Goal: Task Accomplishment & Management: Use online tool/utility

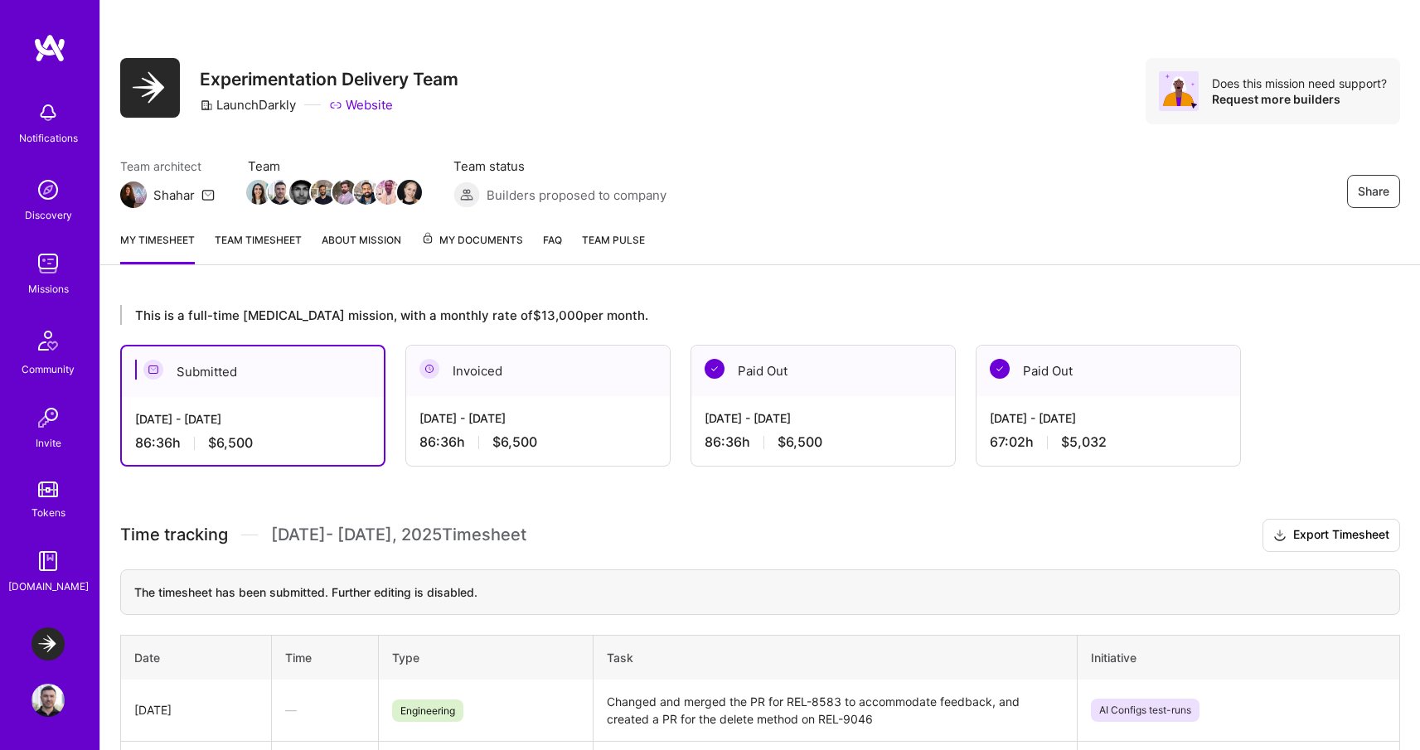
click at [158, 238] on link "My timesheet" at bounding box center [157, 247] width 75 height 33
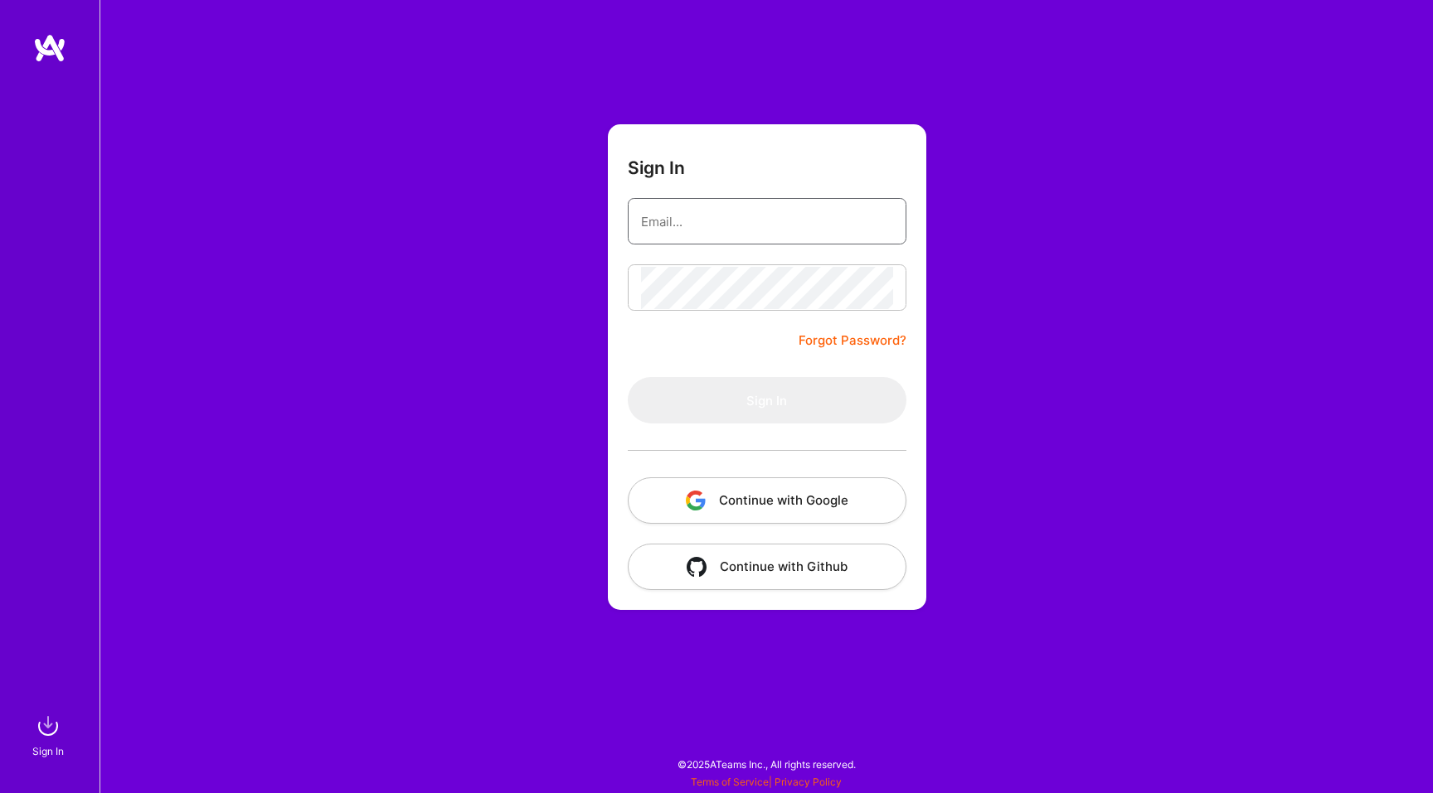
click at [799, 228] on input "email" at bounding box center [767, 222] width 252 height 42
click at [0, 785] on com-1password-button at bounding box center [0, 785] width 0 height 0
type input "contact@antoniohs.com"
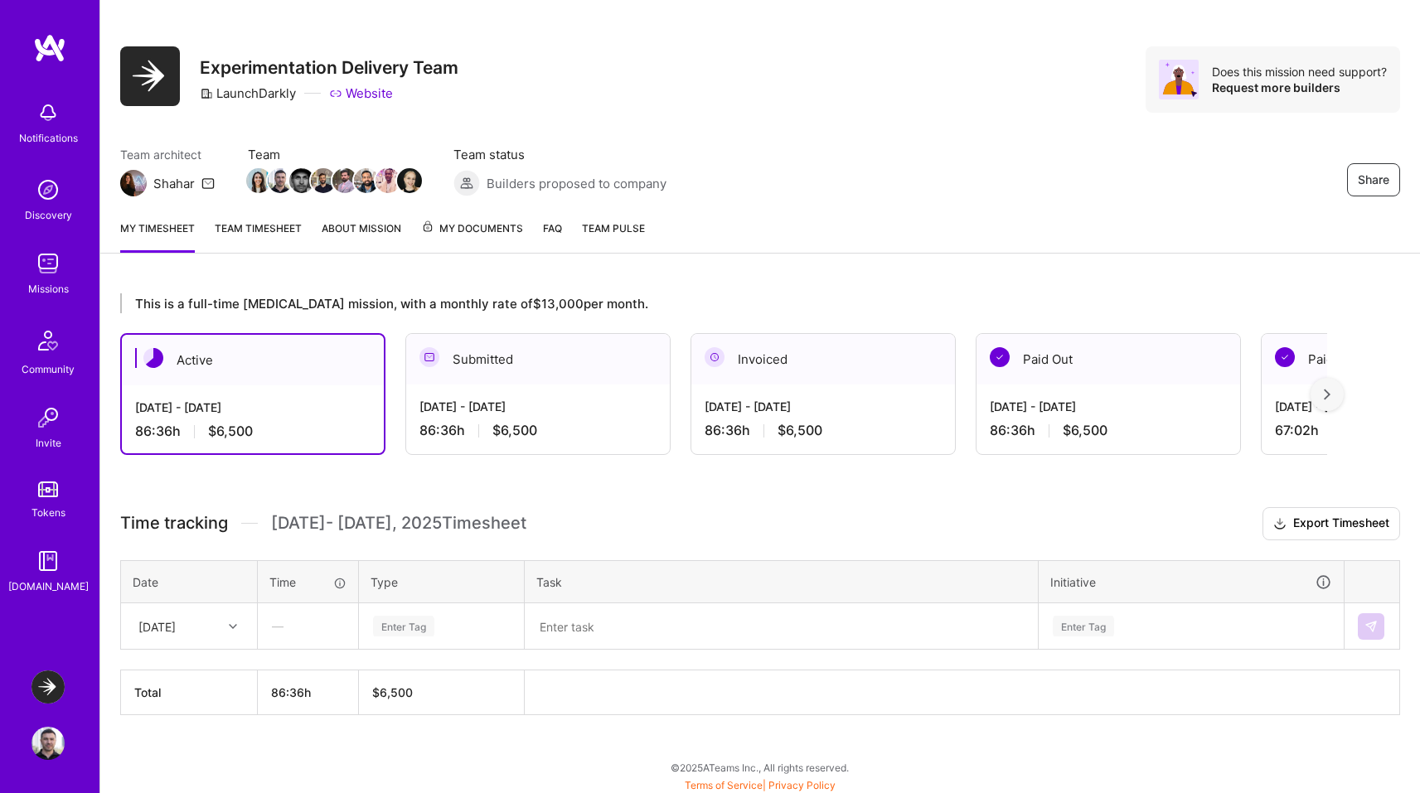
scroll to position [14, 0]
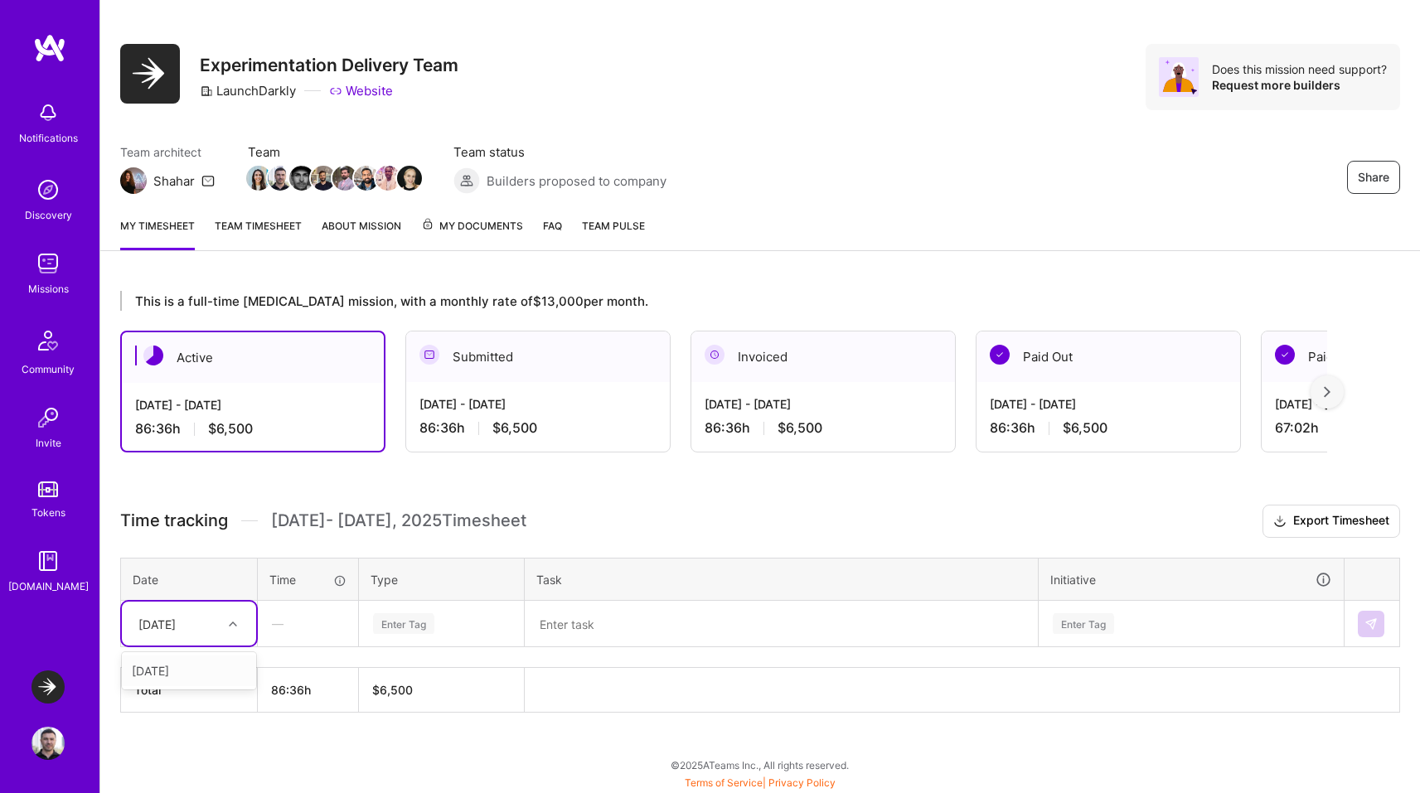
click at [234, 624] on icon at bounding box center [233, 624] width 8 height 8
click at [195, 672] on div "Wed, Oct 1" at bounding box center [189, 671] width 134 height 31
click at [394, 628] on div "Enter Tag" at bounding box center [403, 624] width 61 height 26
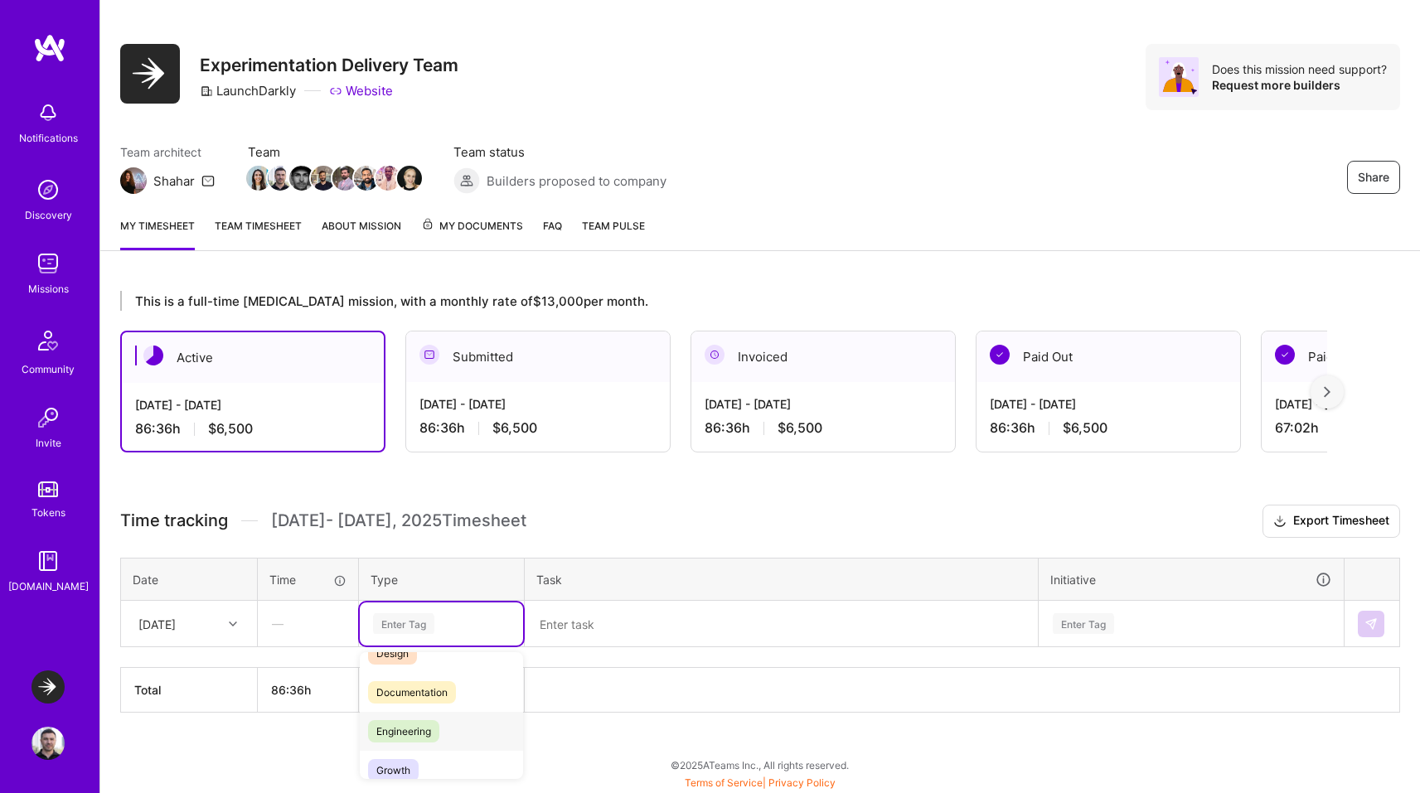
scroll to position [75, 0]
click at [413, 726] on span "Engineering" at bounding box center [403, 721] width 71 height 22
click at [556, 627] on textarea at bounding box center [781, 624] width 510 height 43
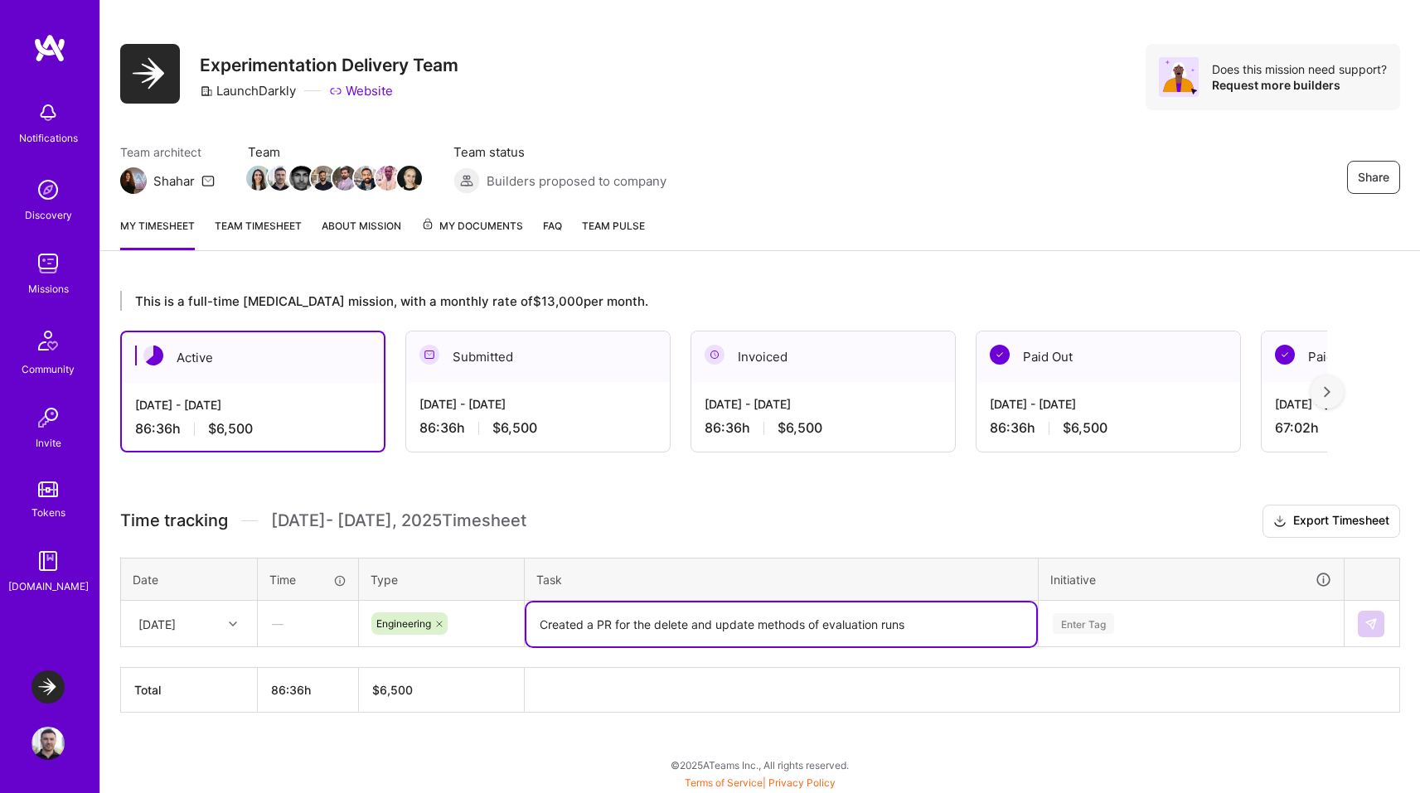
type textarea "Created a PR for the delete and update methods of evaluation runs"
click at [1070, 619] on div "Enter Tag" at bounding box center [1191, 623] width 303 height 43
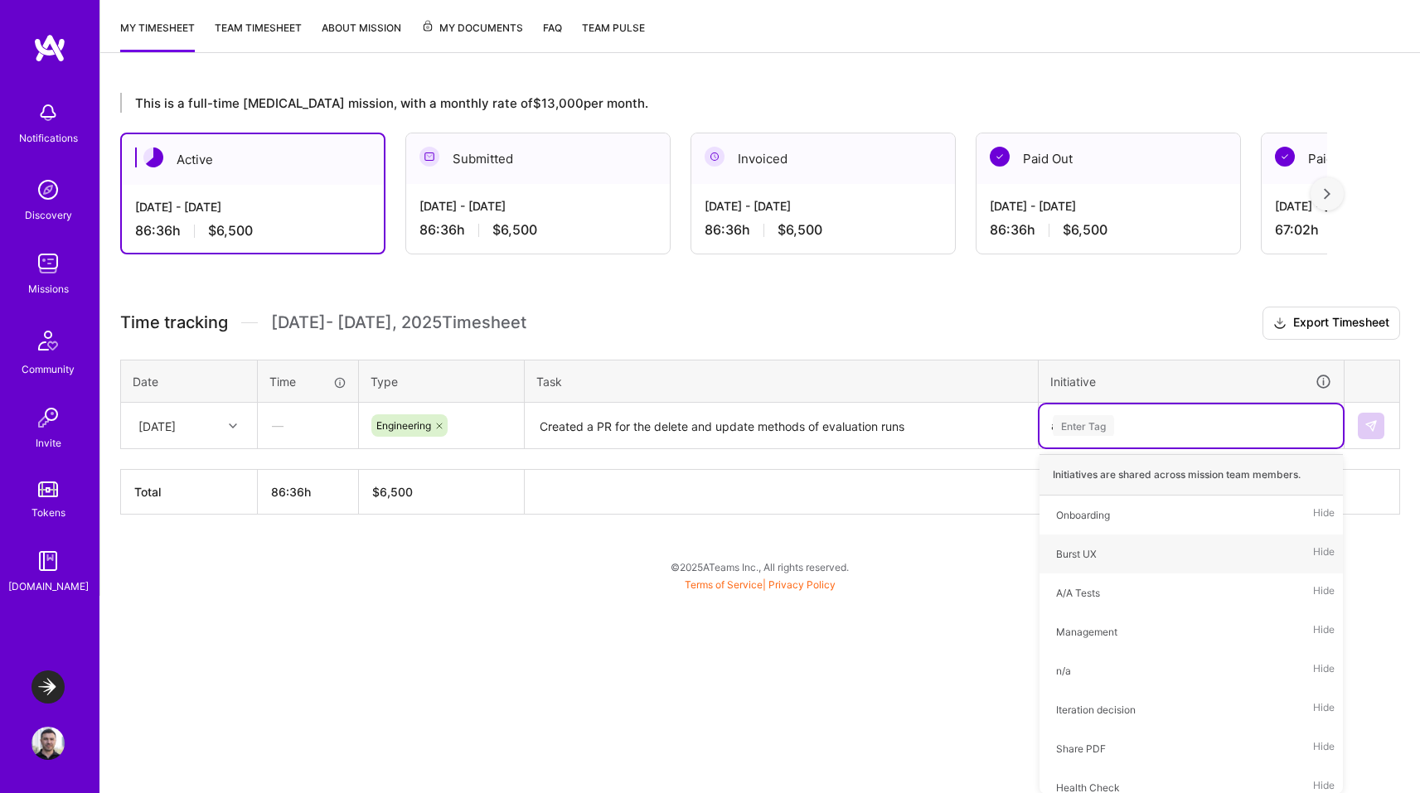
type input "ai"
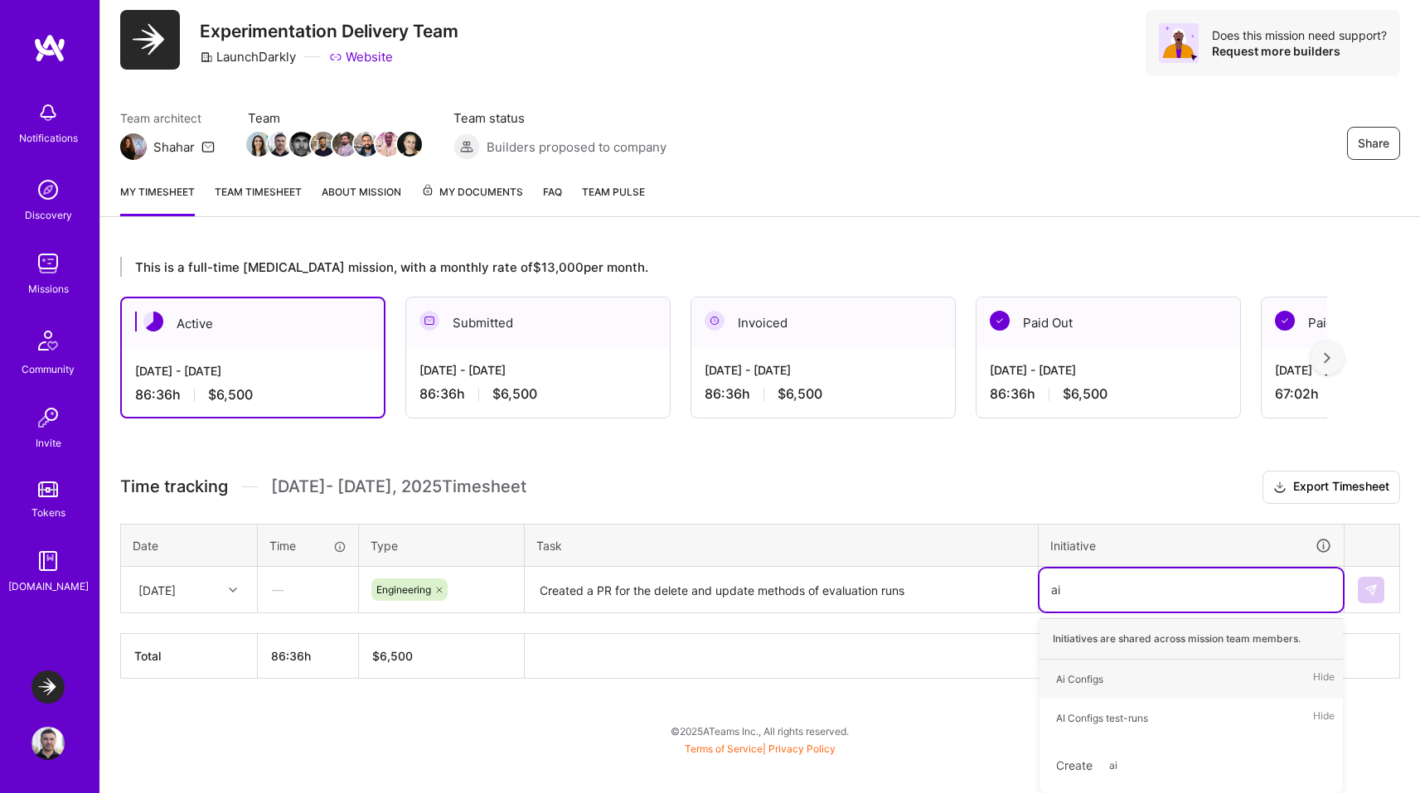
scroll to position [47, 0]
click at [1131, 715] on div "AI Configs test-runs" at bounding box center [1102, 719] width 92 height 17
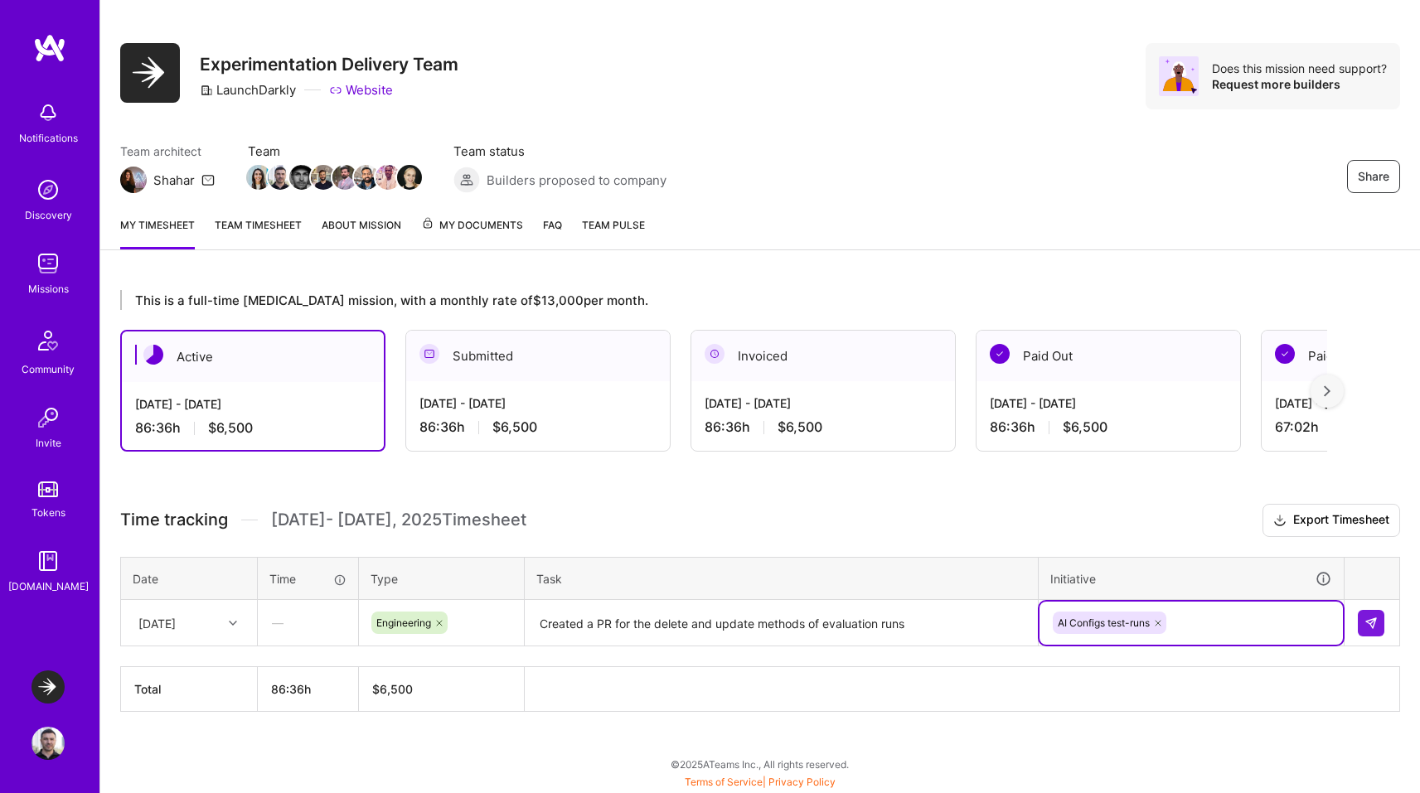
scroll to position [14, 0]
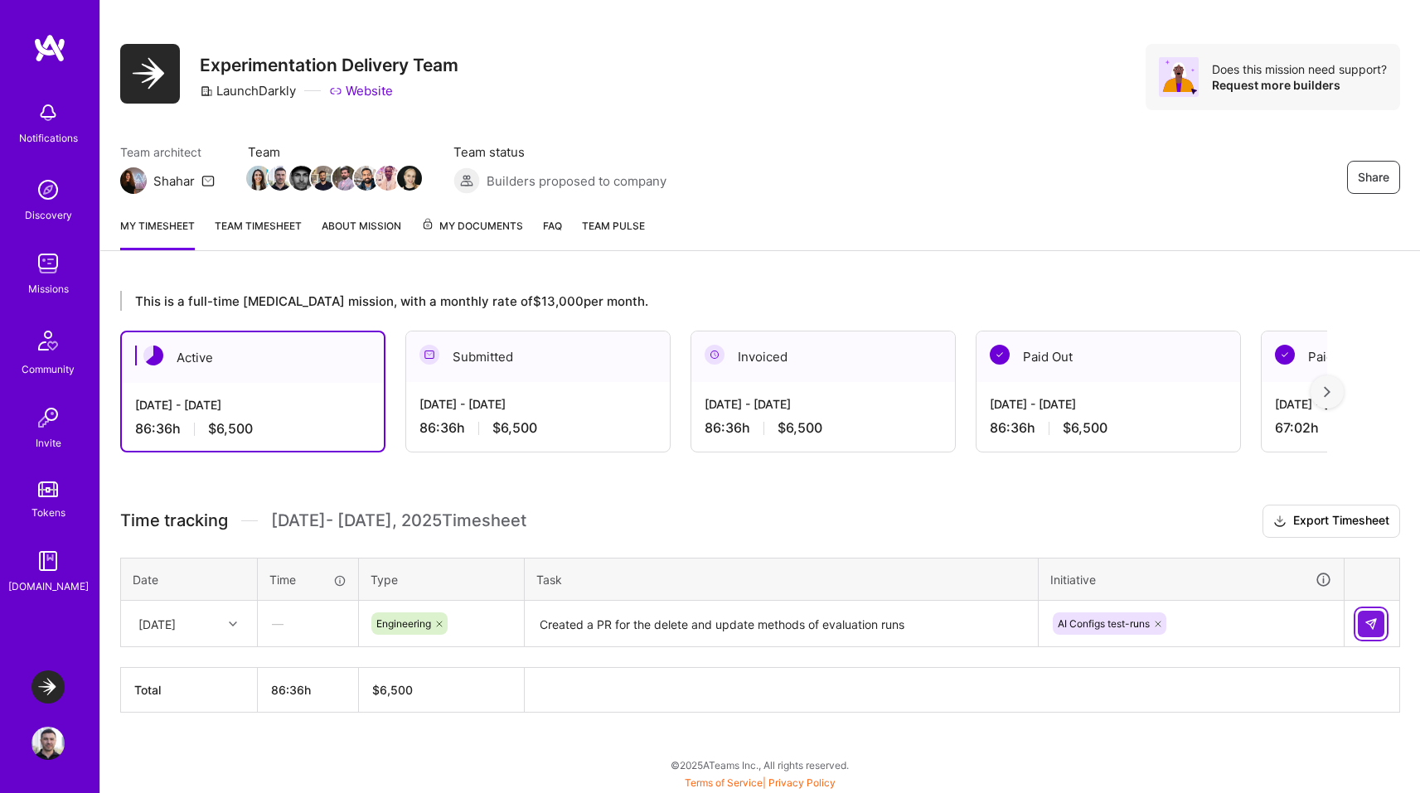
click at [1371, 619] on img at bounding box center [1371, 624] width 13 height 13
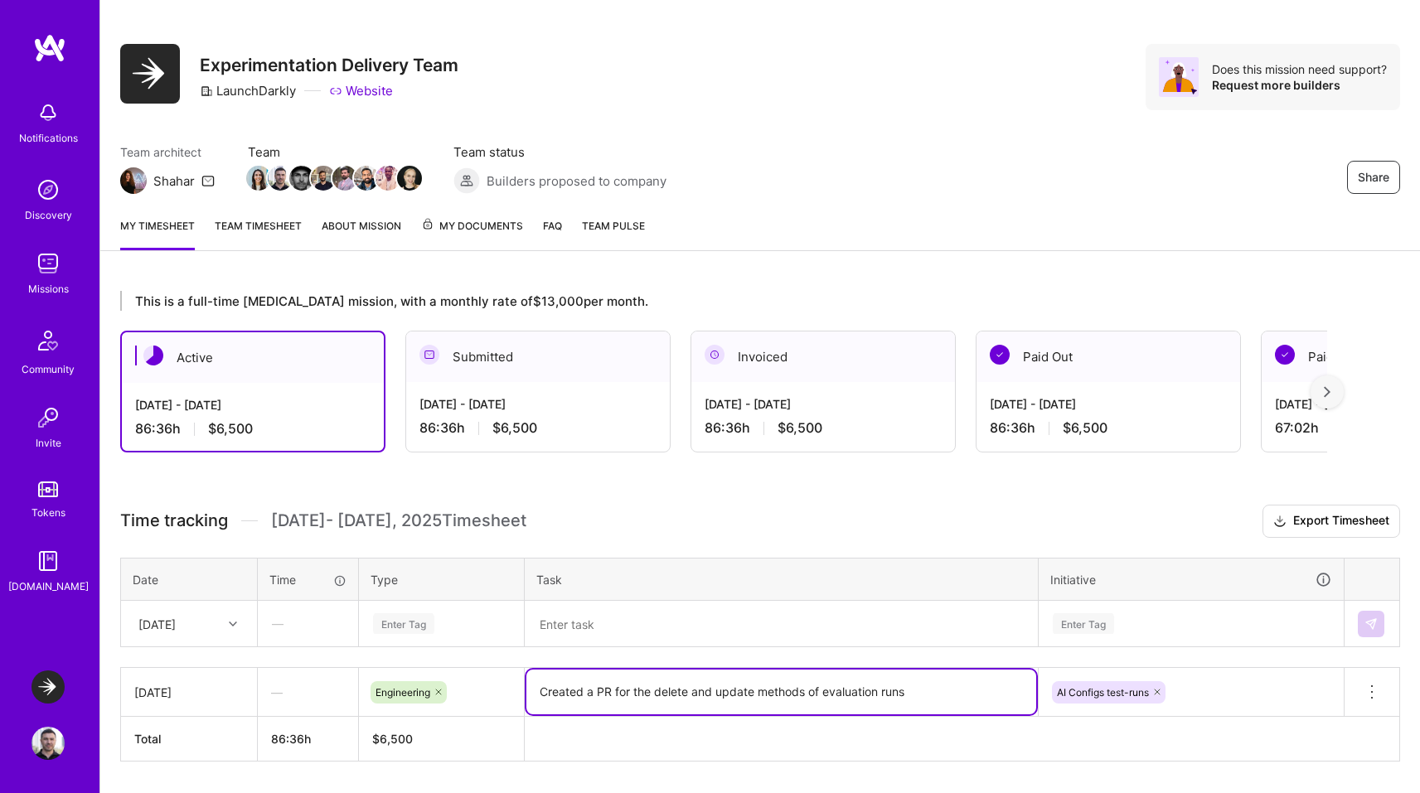
click at [622, 692] on textarea "Created a PR for the delete and update methods of evaluation runs" at bounding box center [781, 692] width 510 height 45
click at [604, 691] on textarea "Created a PR for the delete and update methods of evaluation runs" at bounding box center [781, 692] width 510 height 45
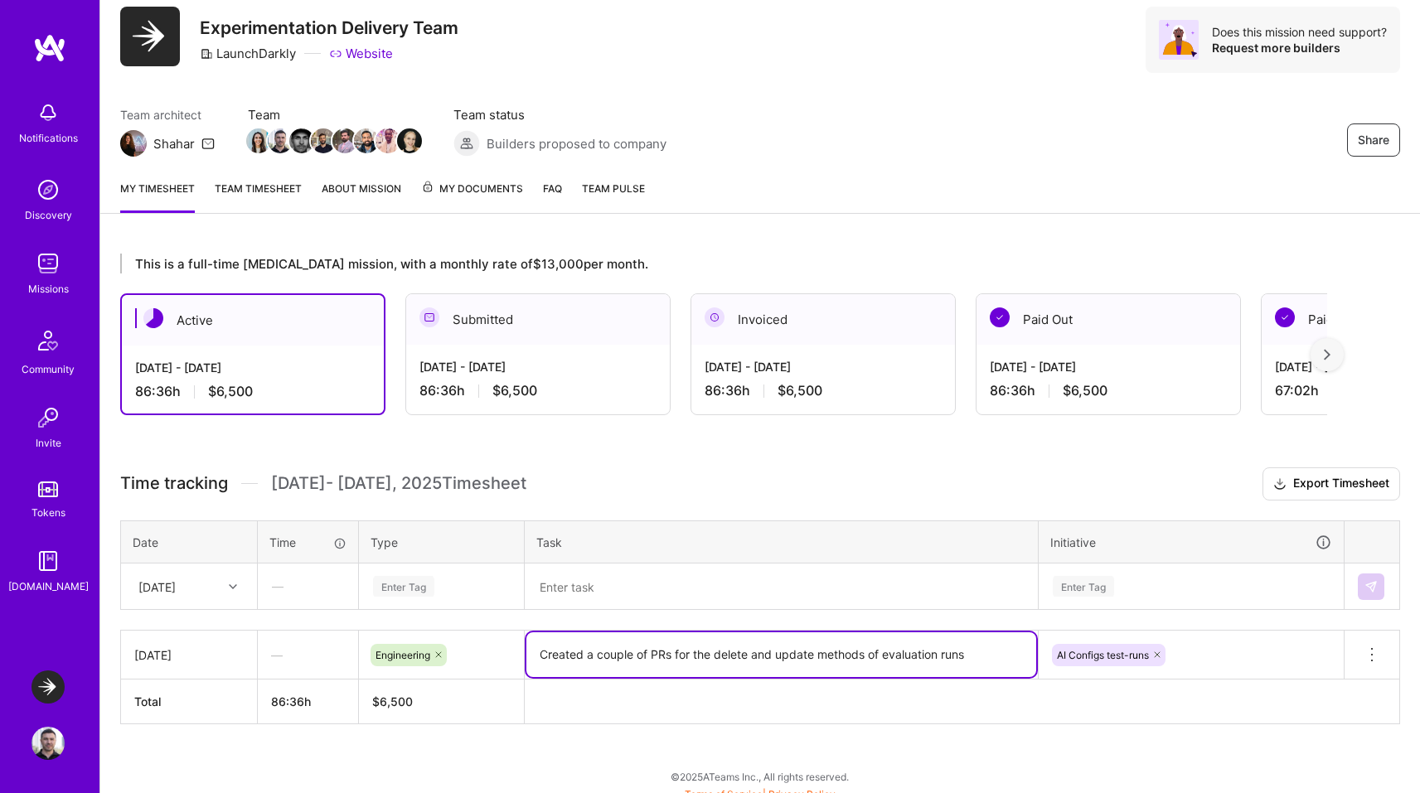
scroll to position [63, 0]
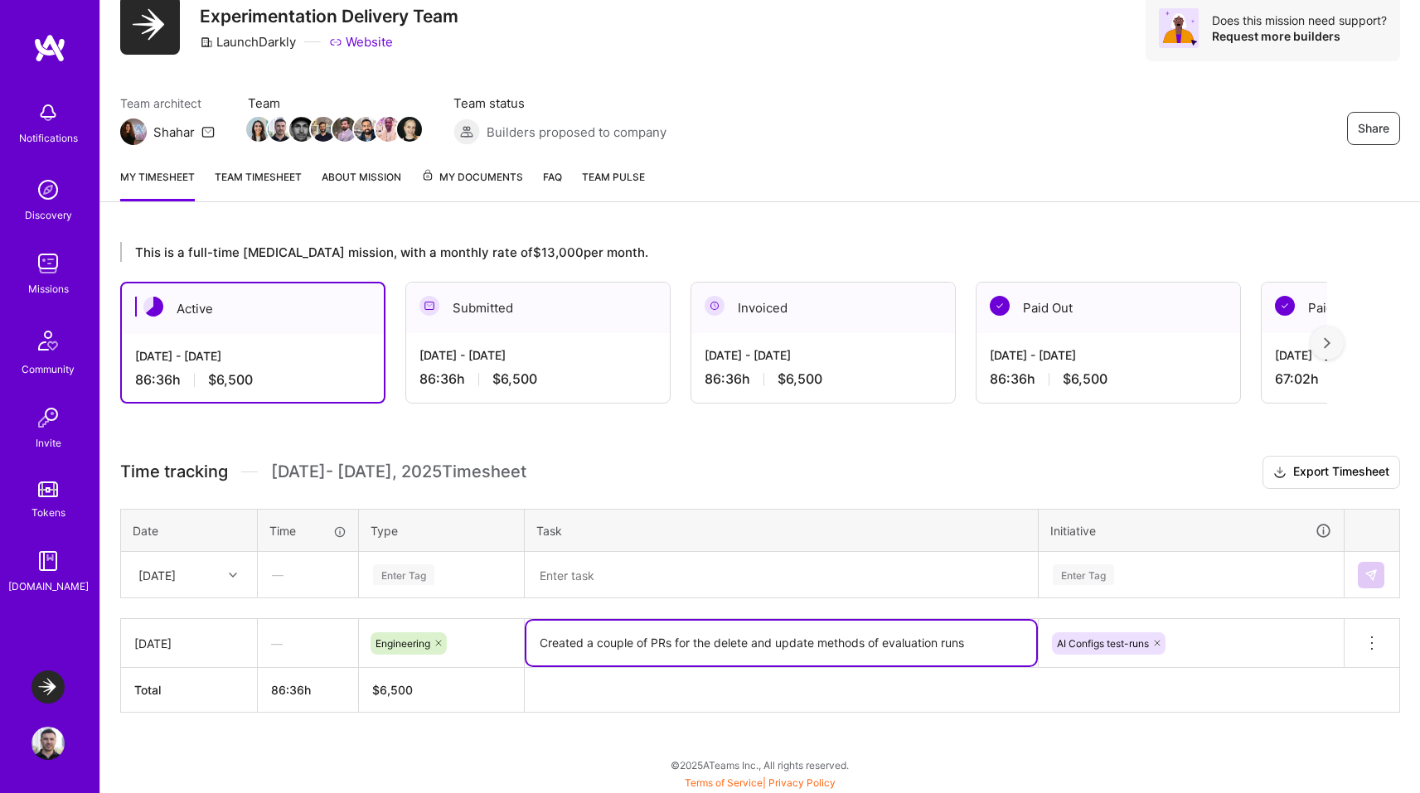
click at [979, 647] on textarea "Created a couple of PRs for the delete and update methods of evaluation runs" at bounding box center [781, 643] width 510 height 45
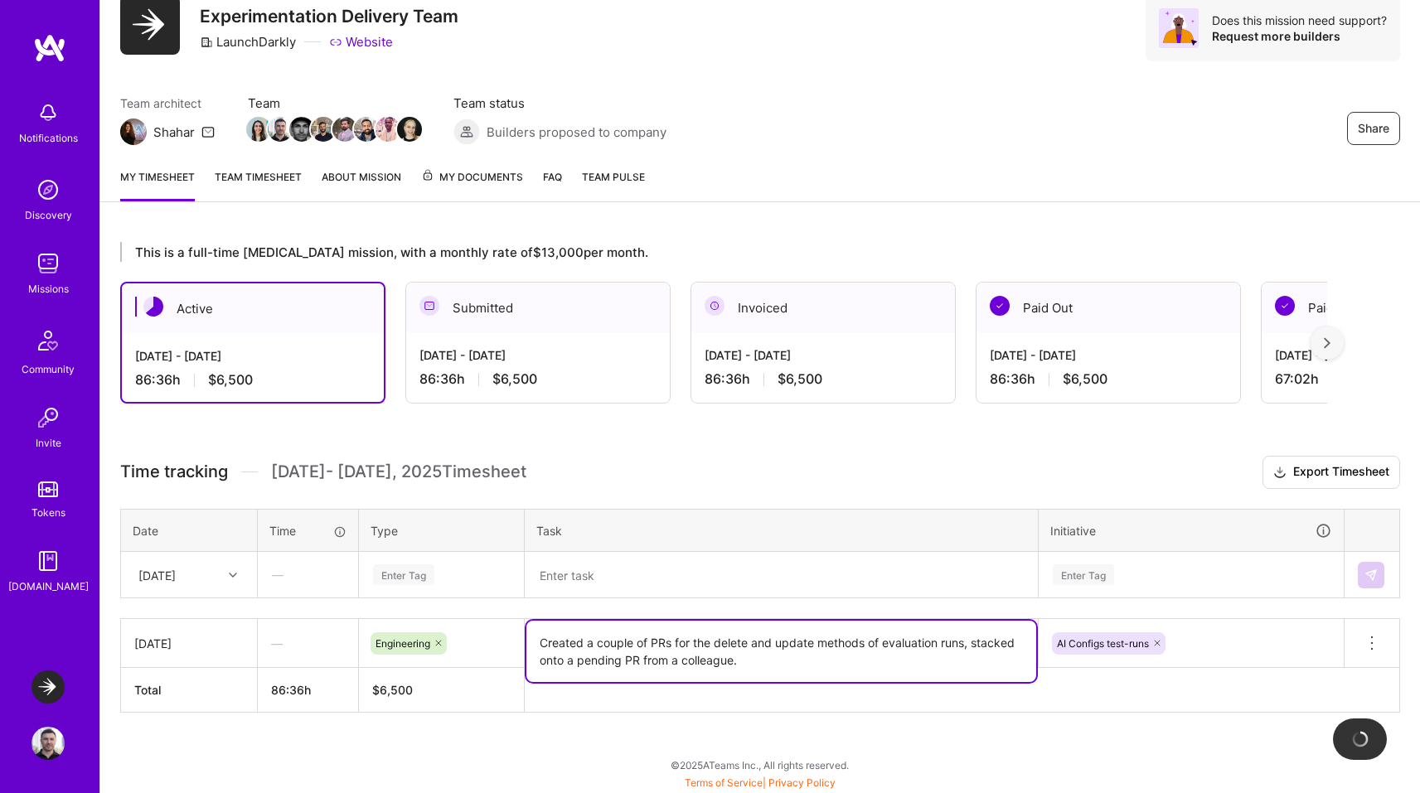
type textarea "Created a couple of PRs for the delete and update methods of evaluation runs, s…"
click at [946, 471] on h3 "Time tracking Oct 1 - Oct 15 , 2025 Timesheet Export Timesheet" at bounding box center [760, 472] width 1280 height 33
